Goal: Task Accomplishment & Management: Complete application form

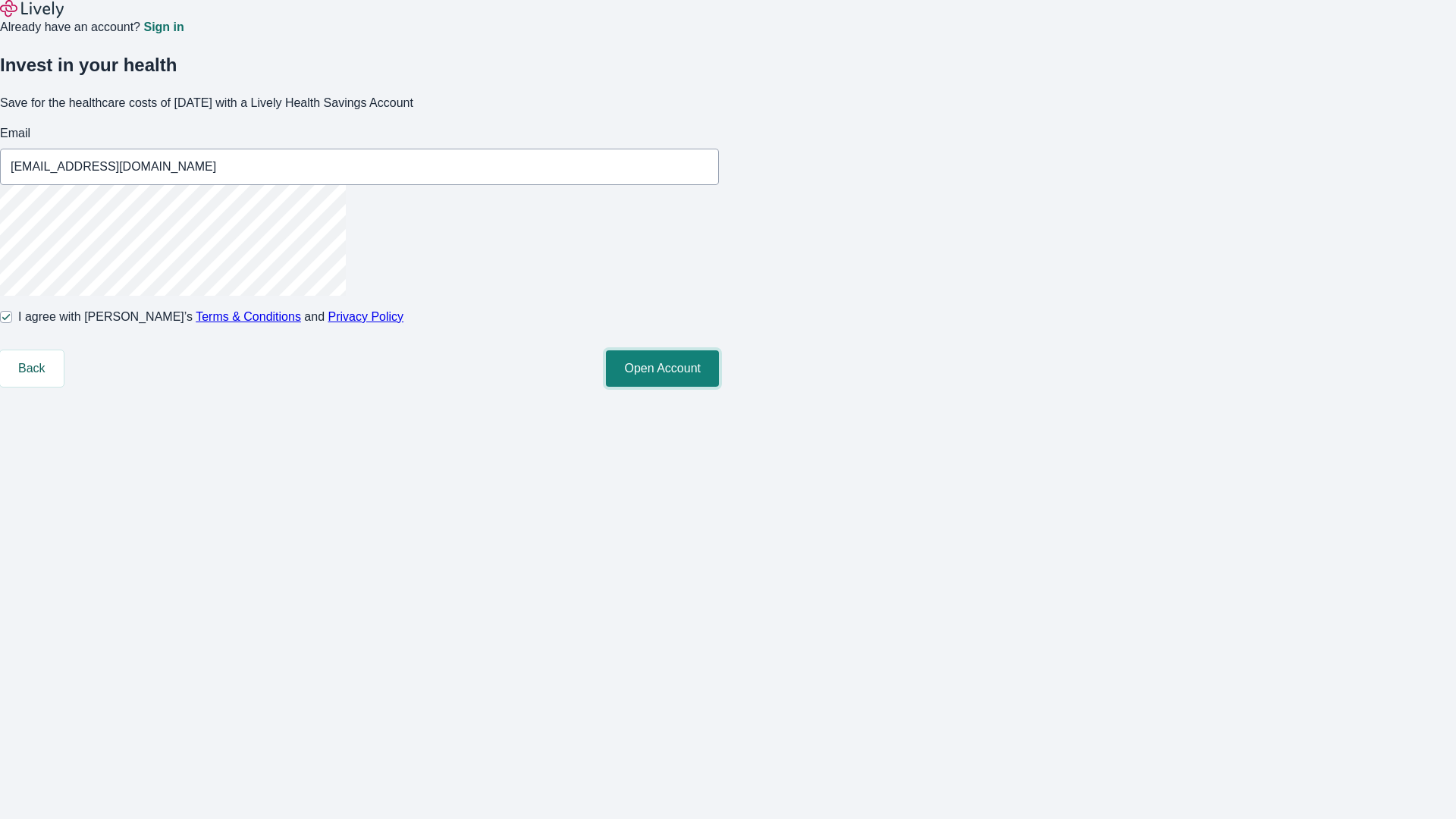
click at [719, 387] on button "Open Account" at bounding box center [662, 368] width 113 height 36
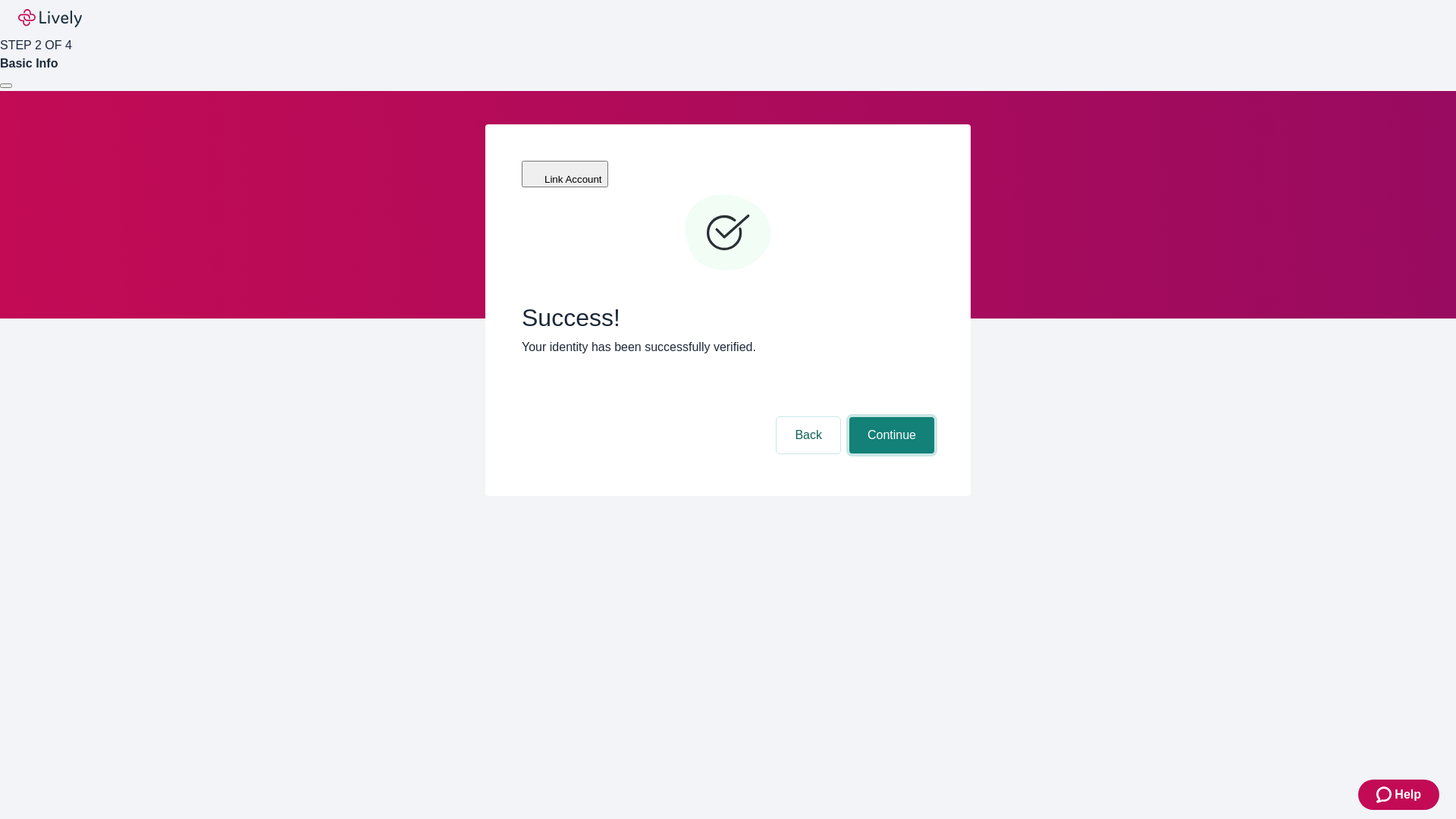
click at [890, 417] on button "Continue" at bounding box center [891, 435] width 85 height 36
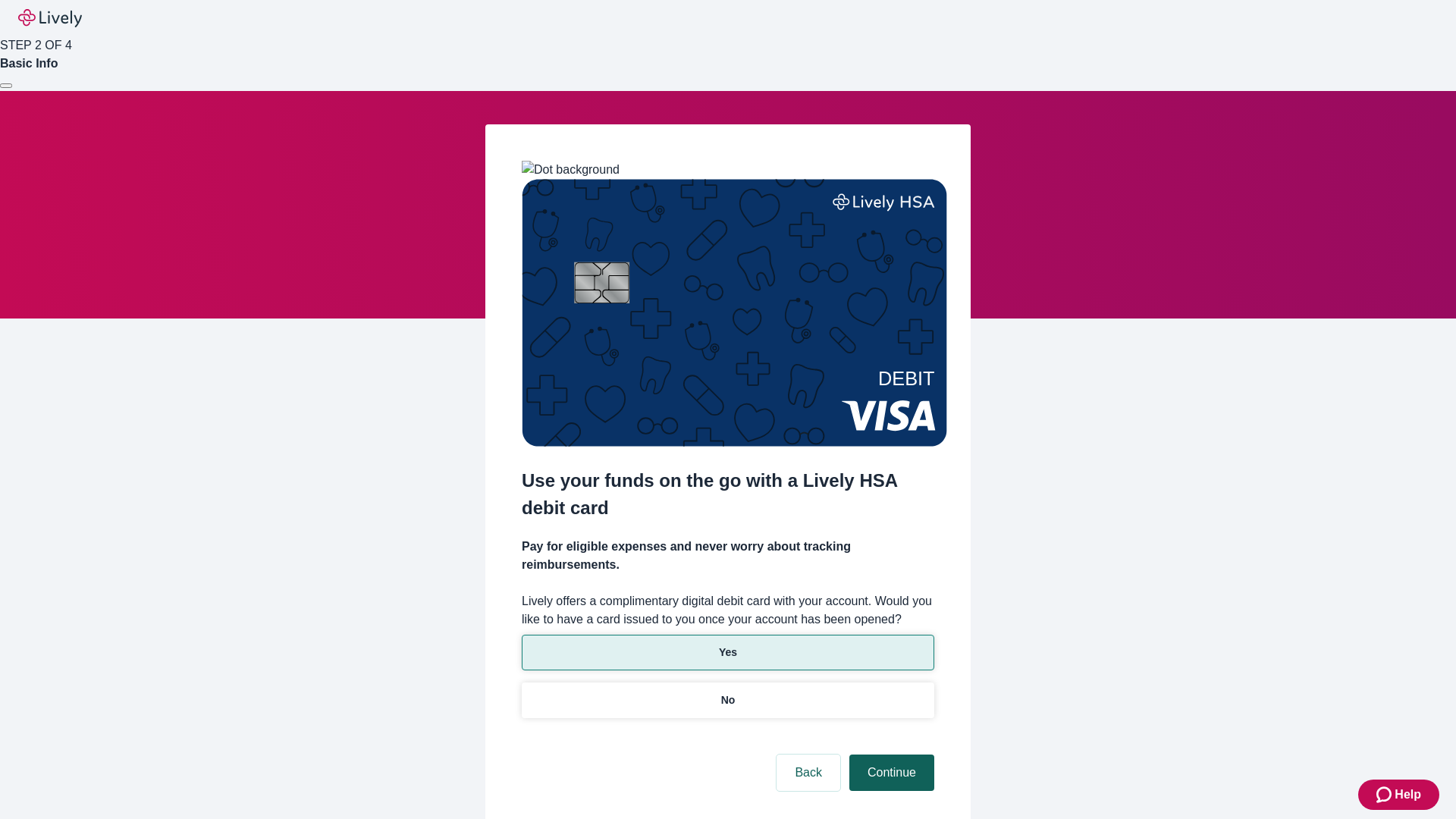
click at [727, 645] on p "Yes" at bounding box center [728, 653] width 18 height 16
click at [890, 755] on button "Continue" at bounding box center [891, 773] width 85 height 36
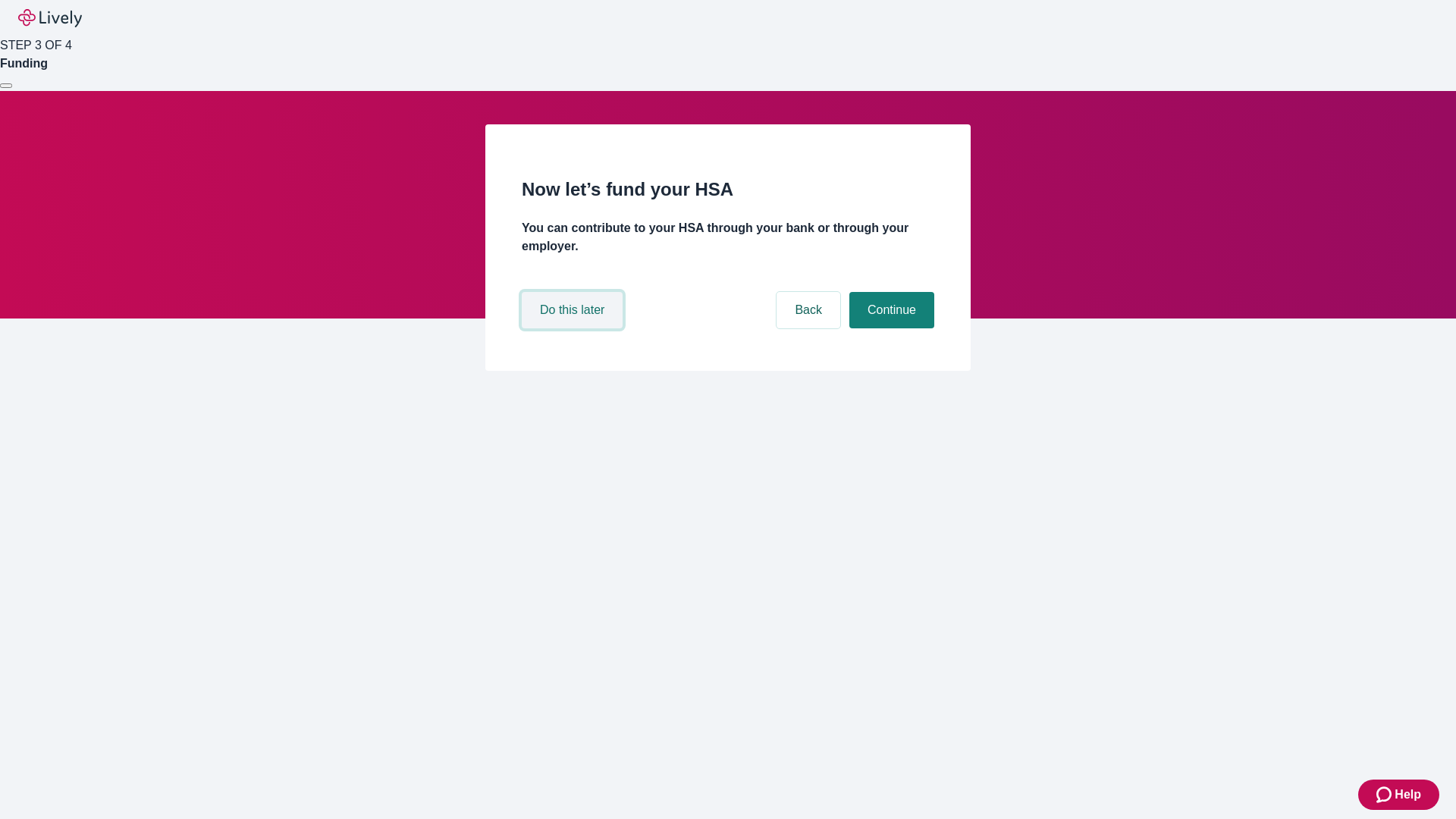
click at [574, 328] on button "Do this later" at bounding box center [572, 310] width 100 height 36
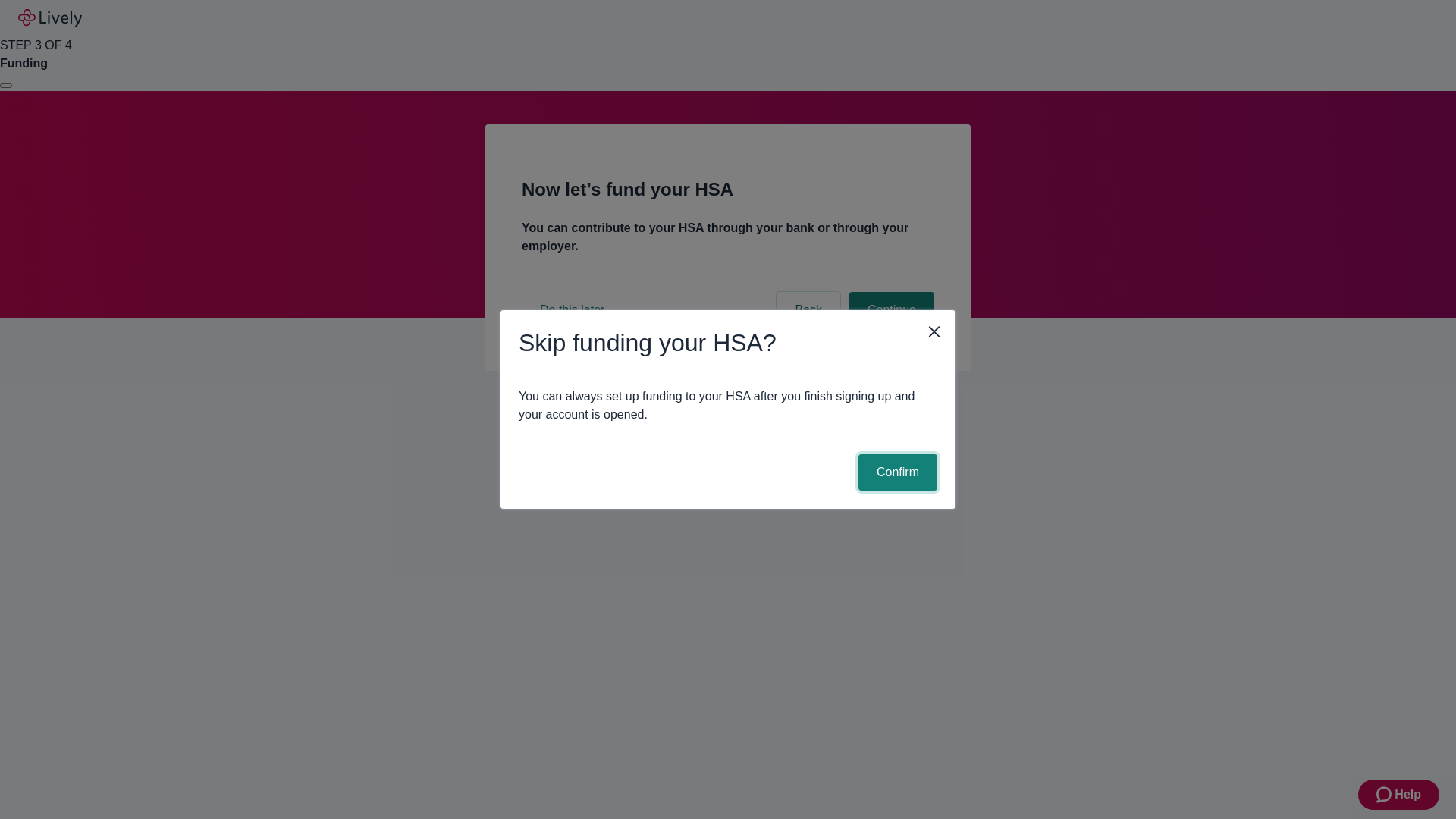
click at [896, 472] on button "Confirm" at bounding box center [897, 472] width 79 height 36
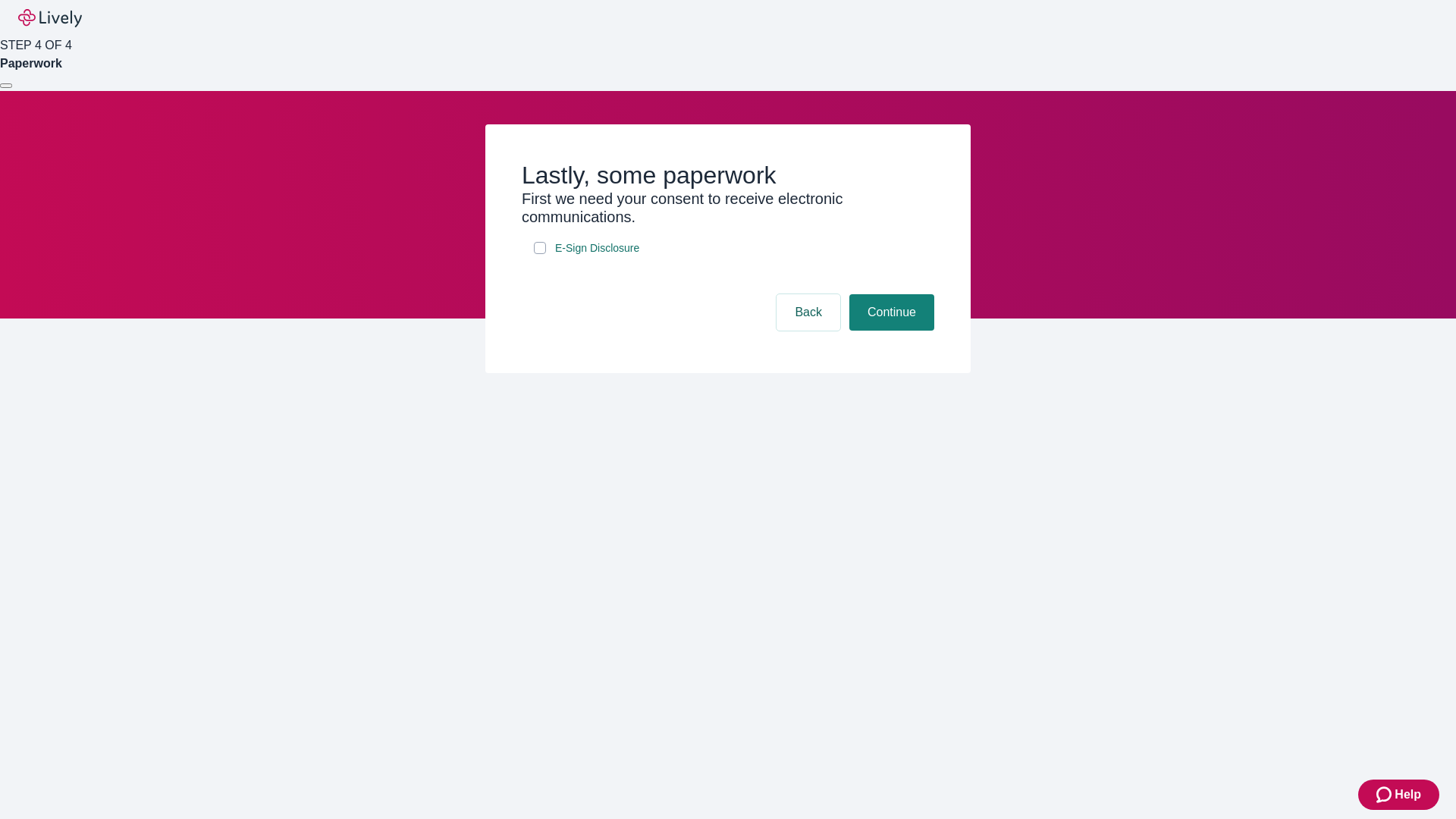
click at [540, 254] on input "E-Sign Disclosure" at bounding box center [540, 248] width 12 height 12
checkbox input "true"
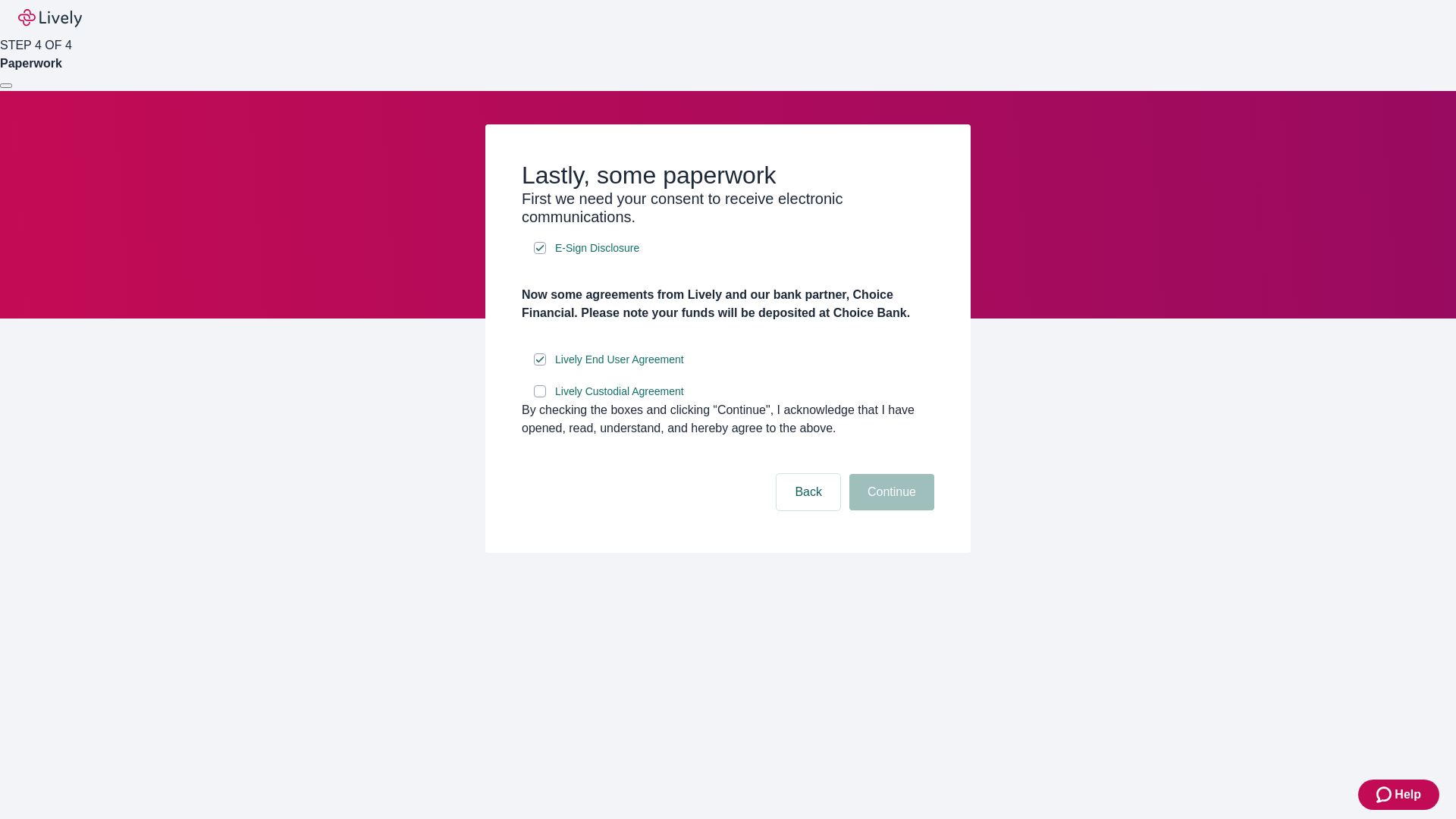
click at [540, 398] on input "Lively Custodial Agreement" at bounding box center [540, 392] width 12 height 12
checkbox input "true"
click at [890, 510] on button "Continue" at bounding box center [891, 492] width 85 height 36
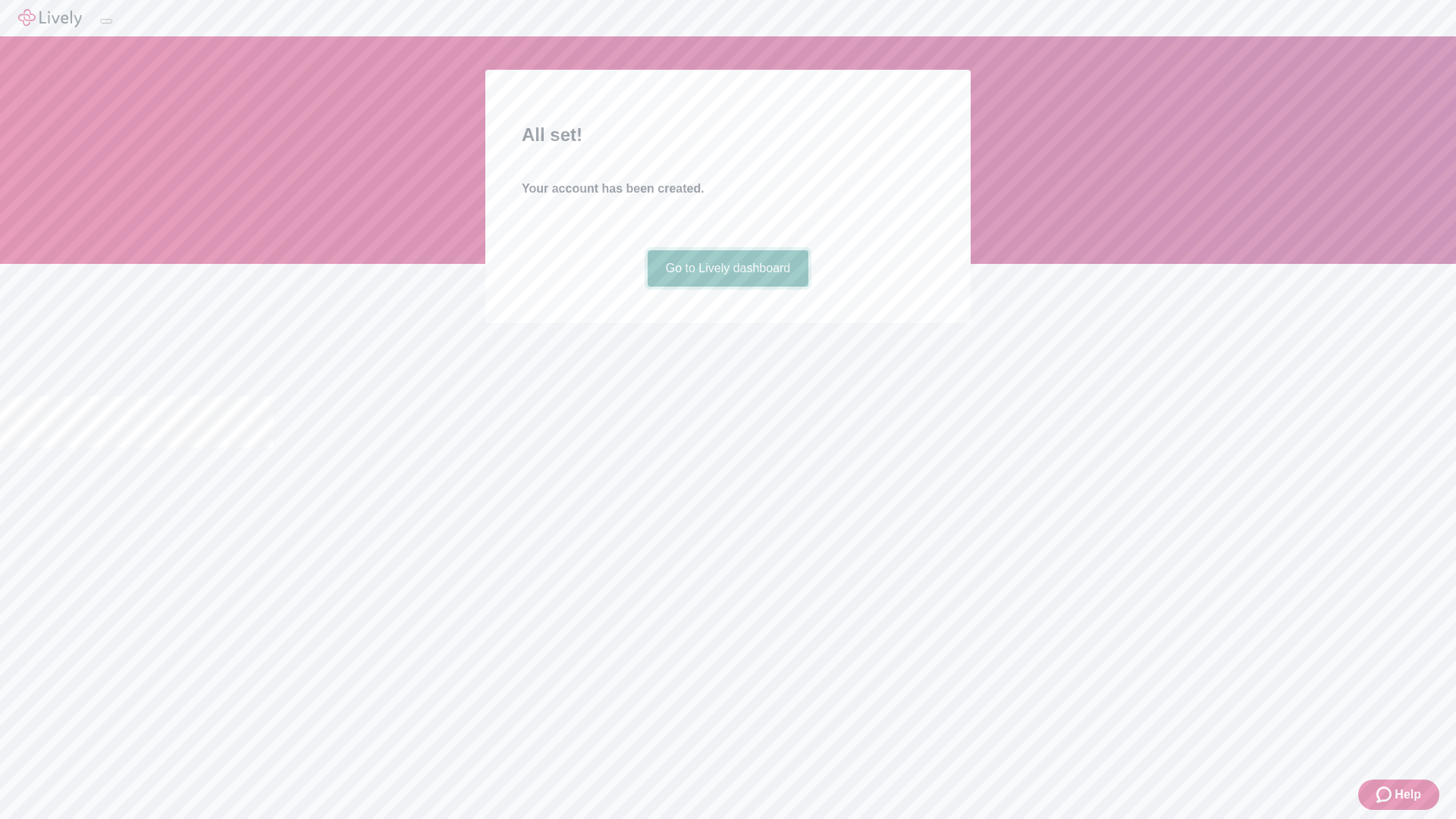
click at [727, 287] on link "Go to Lively dashboard" at bounding box center [728, 269] width 161 height 36
